Goal: Task Accomplishment & Management: Manage account settings

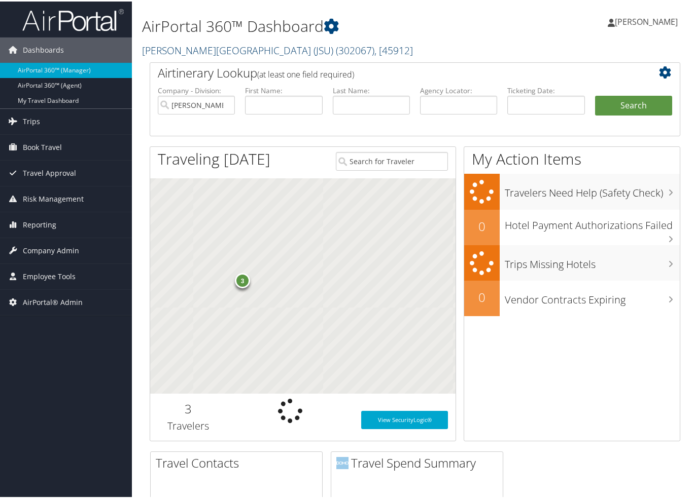
click at [204, 49] on link "Jackson State University (JSU) ( 302067 ) , [ 45912 ]" at bounding box center [277, 49] width 271 height 14
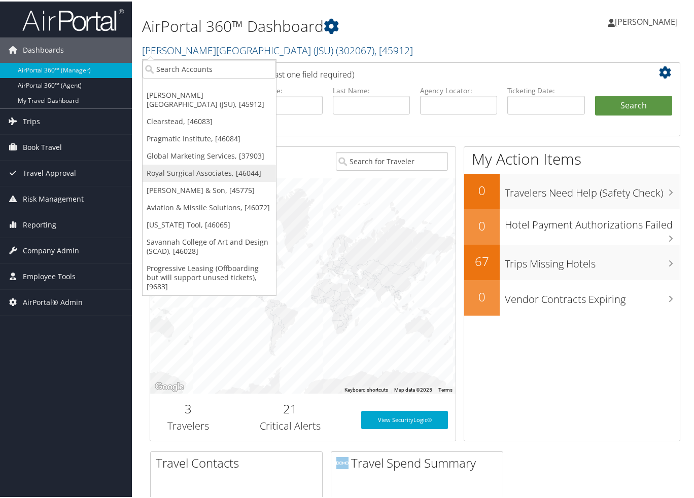
click at [193, 166] on link "Royal Surgical Associates, [46044]" at bounding box center [208, 171] width 133 height 17
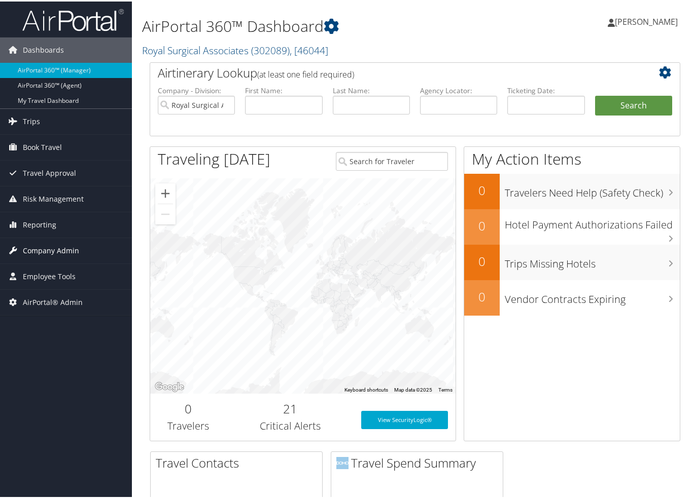
click at [55, 246] on span "Company Admin" at bounding box center [51, 249] width 56 height 25
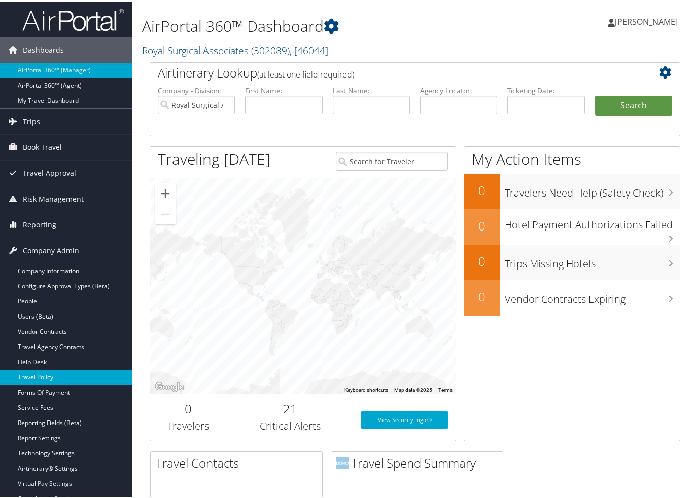
click at [45, 378] on link "Travel Policy" at bounding box center [66, 376] width 132 height 15
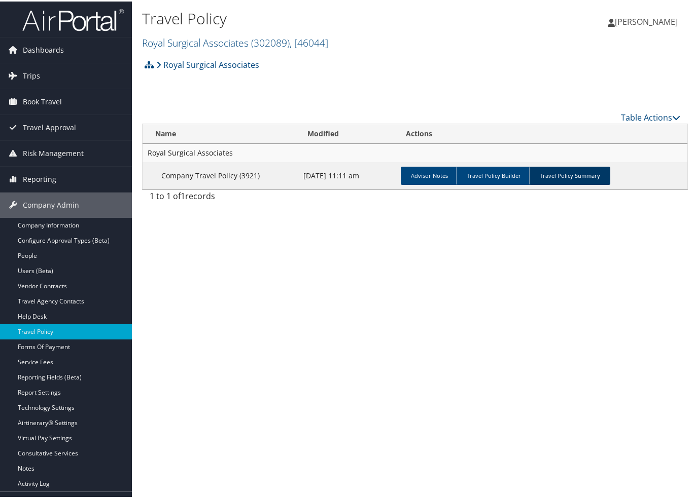
click at [578, 170] on link "Travel Policy Summary" at bounding box center [569, 174] width 81 height 18
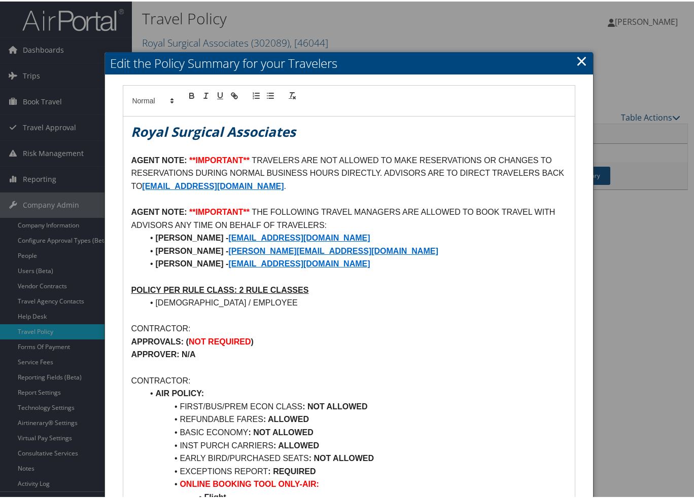
click at [579, 62] on link "×" at bounding box center [582, 59] width 12 height 20
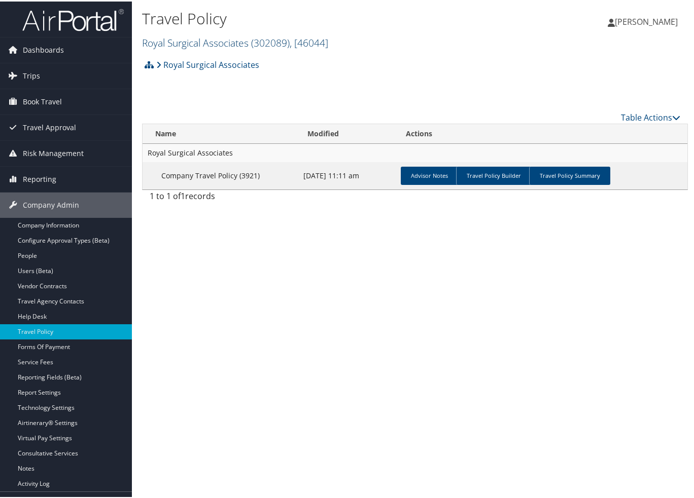
click at [164, 42] on link "Royal Surgical Associates ( 302089 ) , [ 46044 ]" at bounding box center [235, 41] width 186 height 14
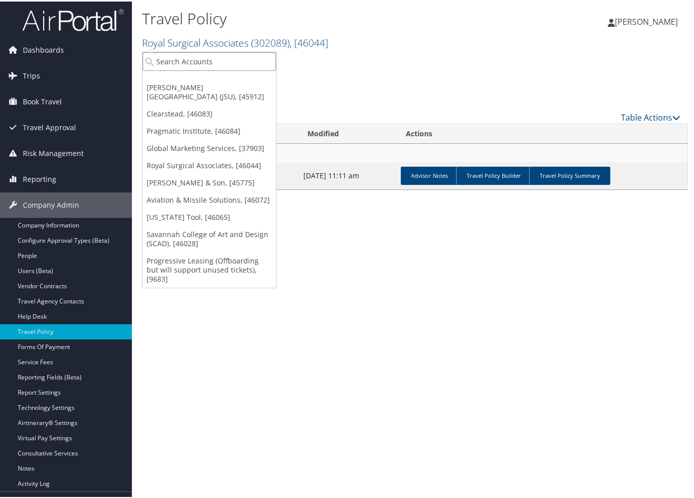
click at [163, 54] on input "search" at bounding box center [208, 60] width 133 height 19
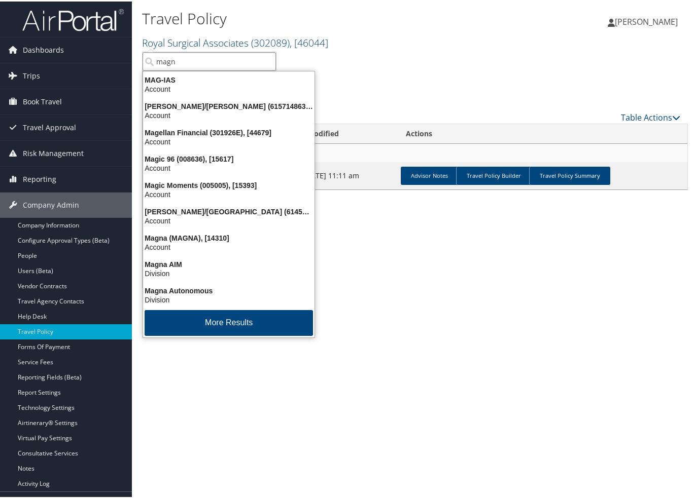
type input "magna"
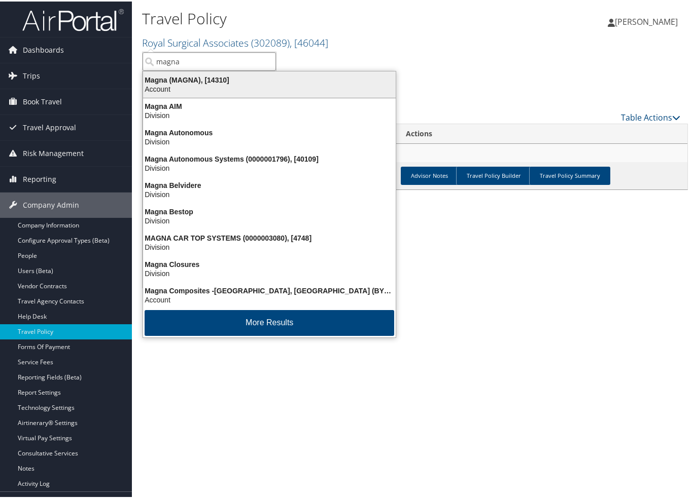
click at [259, 83] on div "Account" at bounding box center [269, 87] width 265 height 9
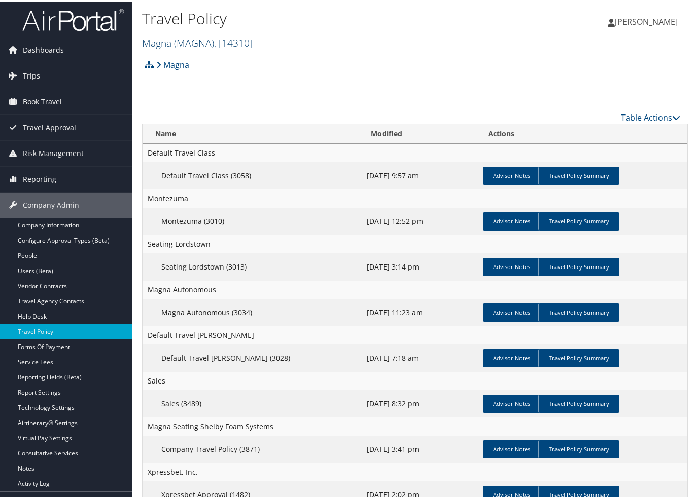
click at [162, 34] on link "Magna ( MAGNA ) , [ 14310 ]" at bounding box center [197, 41] width 111 height 14
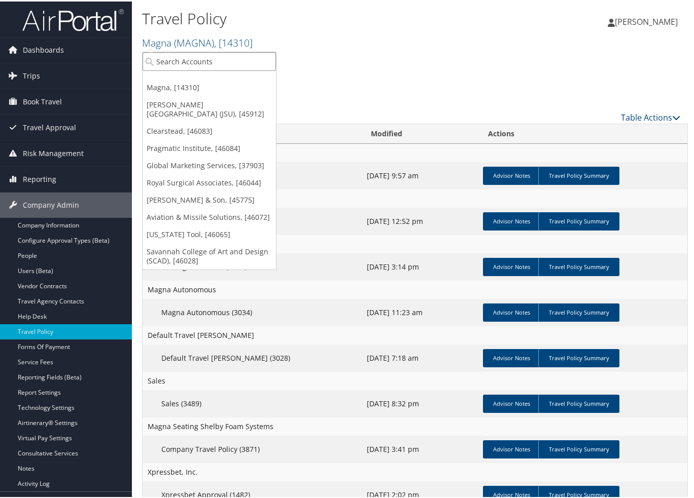
click at [183, 57] on input "search" at bounding box center [208, 60] width 133 height 19
type input "pragmatic"
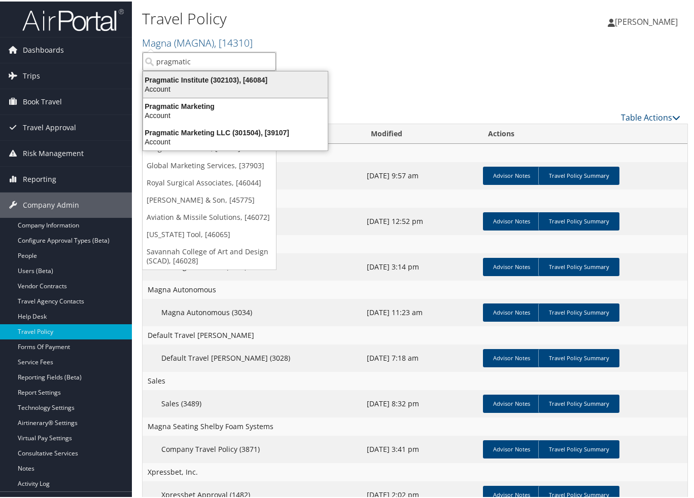
click at [199, 82] on div "Pragmatic Institute (302103), [46084]" at bounding box center [235, 78] width 197 height 9
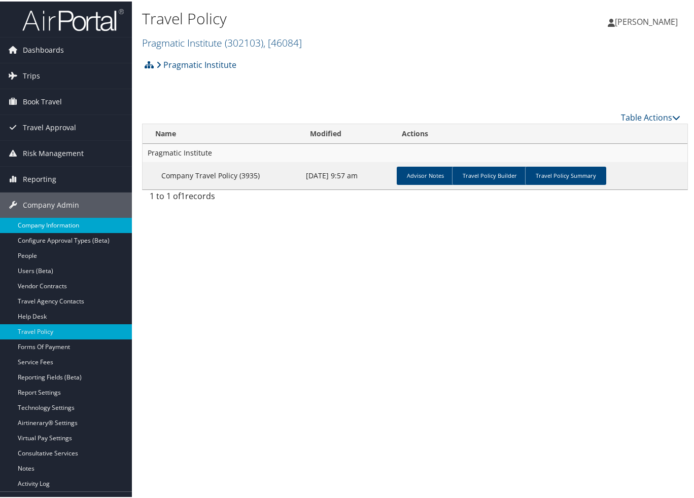
click at [27, 224] on link "Company Information" at bounding box center [66, 224] width 132 height 15
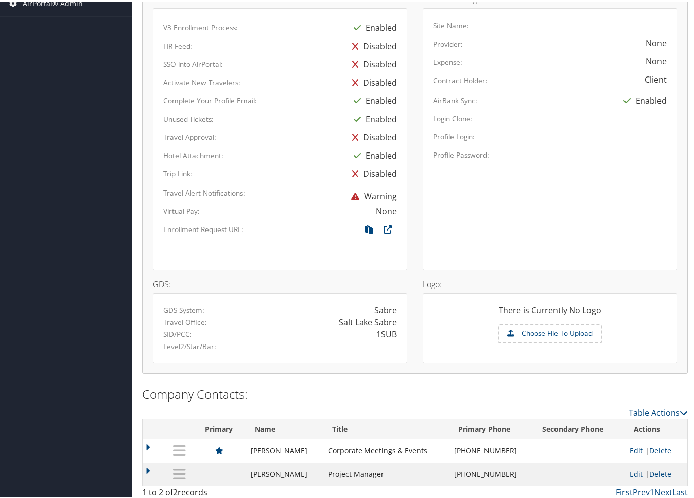
scroll to position [529, 0]
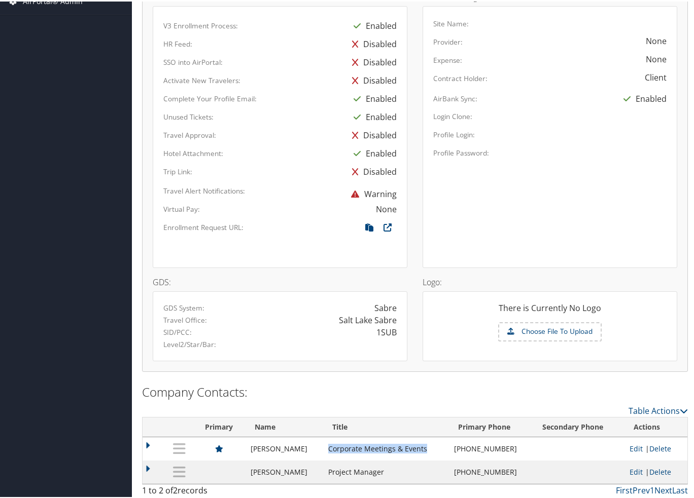
drag, startPoint x: 414, startPoint y: 449, endPoint x: 320, endPoint y: 450, distance: 93.3
click at [323, 450] on td "Corporate Meetings & Events" at bounding box center [386, 447] width 126 height 23
copy td "Corporate Meetings & Events"
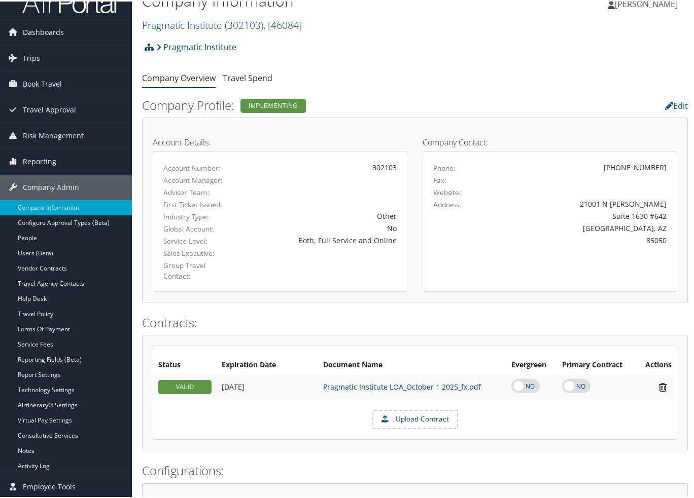
scroll to position [0, 0]
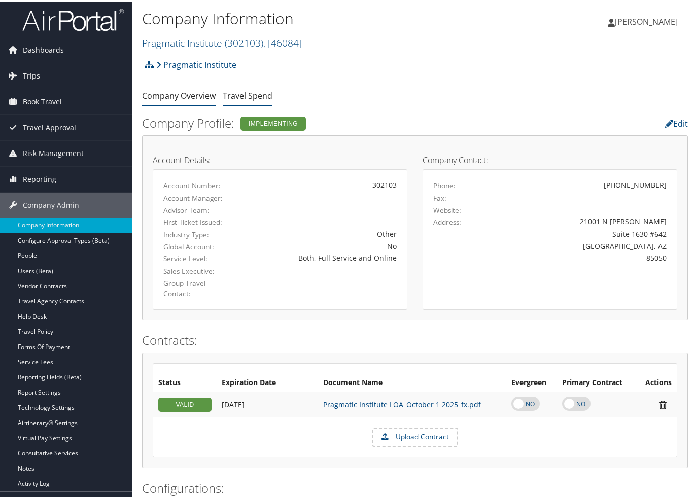
click at [245, 99] on link "Travel Spend" at bounding box center [248, 94] width 50 height 11
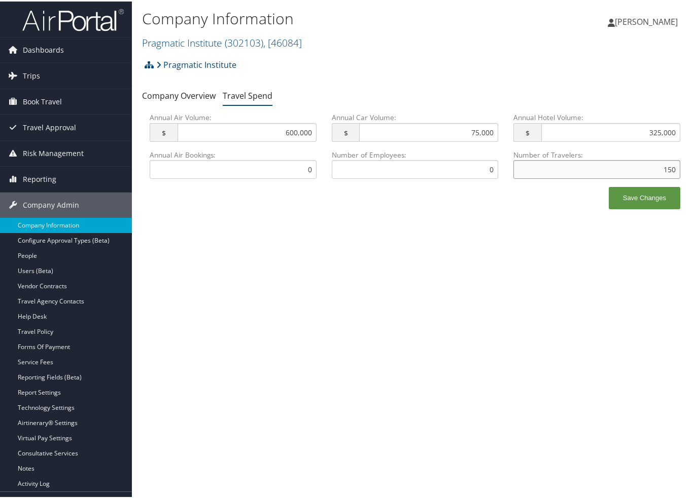
drag, startPoint x: 566, startPoint y: 167, endPoint x: 690, endPoint y: 168, distance: 123.7
click at [690, 168] on div "Company Information Pragmatic Institute ( 302103 ) , [ 46084 ] [GEOGRAPHIC_DATA…" at bounding box center [415, 249] width 566 height 498
click at [467, 192] on div "Save Changes" at bounding box center [415, 202] width 546 height 32
click at [421, 159] on input "0" at bounding box center [415, 168] width 167 height 19
drag, startPoint x: 465, startPoint y: 166, endPoint x: 521, endPoint y: 168, distance: 55.3
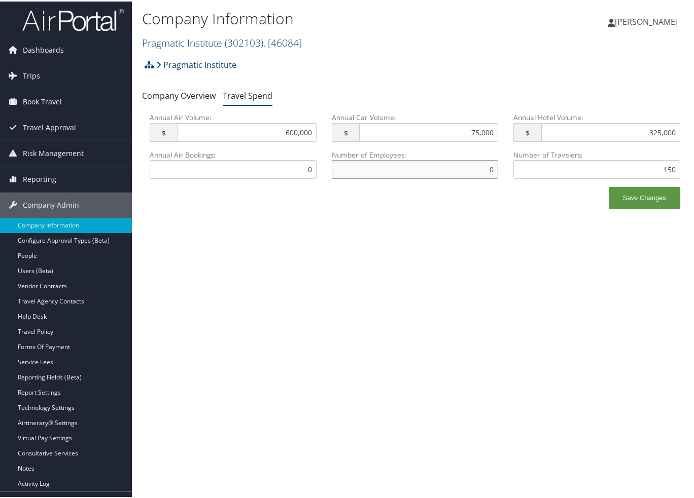
click at [521, 168] on div "Annual Air Bookings: 0 This field has invalid characters. Number of Employees: …" at bounding box center [415, 167] width 546 height 37
click at [590, 170] on input "150" at bounding box center [596, 168] width 167 height 19
drag, startPoint x: 609, startPoint y: 175, endPoint x: 675, endPoint y: 176, distance: 65.9
click at [675, 176] on input "150" at bounding box center [596, 168] width 167 height 19
click at [419, 192] on div "Save Changes" at bounding box center [415, 202] width 546 height 32
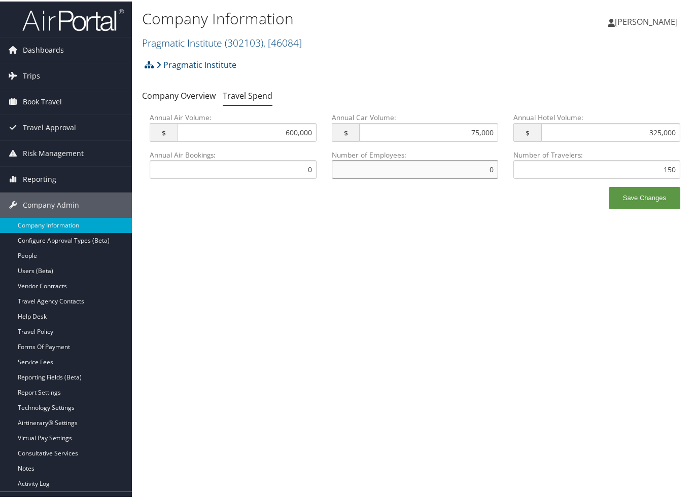
click at [425, 159] on input "0" at bounding box center [415, 168] width 167 height 19
drag, startPoint x: 441, startPoint y: 164, endPoint x: 477, endPoint y: 167, distance: 35.6
click at [477, 167] on input "0" at bounding box center [415, 168] width 167 height 19
click at [203, 162] on input "0" at bounding box center [233, 168] width 167 height 19
click at [411, 169] on input "0" at bounding box center [415, 168] width 167 height 19
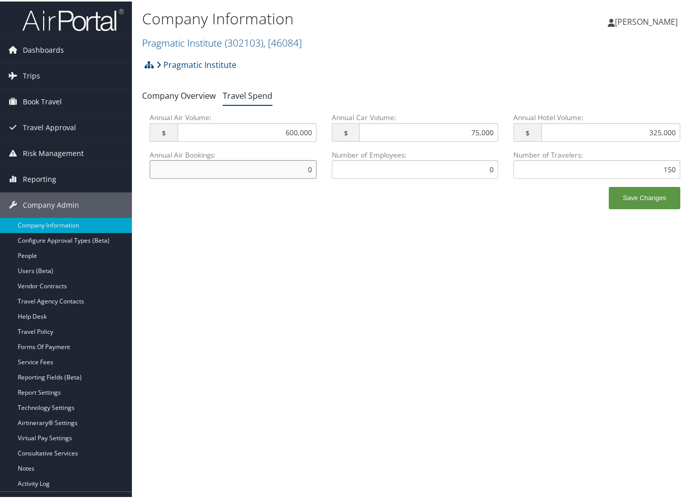
click at [246, 172] on input "0" at bounding box center [233, 168] width 167 height 19
click at [506, 184] on div "Number of Travelers: 150 This field has invalid characters." at bounding box center [597, 167] width 182 height 37
click at [451, 178] on div "Number of Employees: 0 This field has invalid characters." at bounding box center [415, 167] width 182 height 37
click at [413, 171] on input "0" at bounding box center [415, 168] width 167 height 19
click at [297, 171] on input "0" at bounding box center [233, 168] width 167 height 19
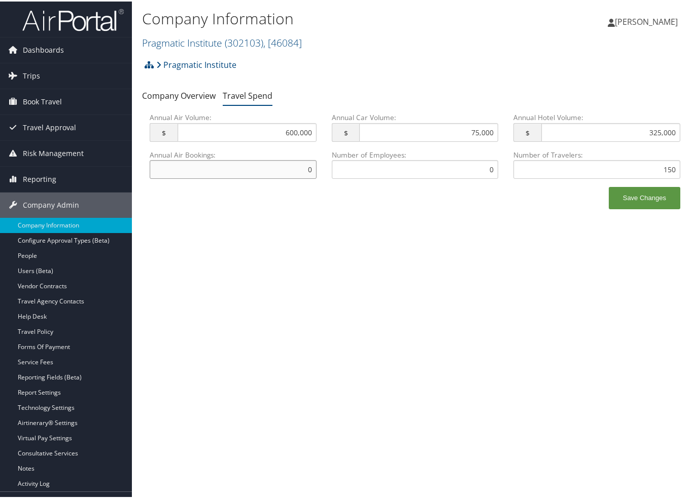
drag, startPoint x: 291, startPoint y: 169, endPoint x: 501, endPoint y: 168, distance: 210.4
click at [501, 168] on div "Annual Air Bookings: 0 This field has invalid characters. Number of Employees: …" at bounding box center [415, 167] width 546 height 37
drag, startPoint x: 490, startPoint y: 170, endPoint x: 459, endPoint y: 171, distance: 30.5
click at [459, 171] on input "0" at bounding box center [415, 168] width 167 height 19
click at [289, 180] on div "Annual Air Bookings: 0 This field has invalid characters." at bounding box center [233, 167] width 182 height 37
